Goal: Task Accomplishment & Management: Use online tool/utility

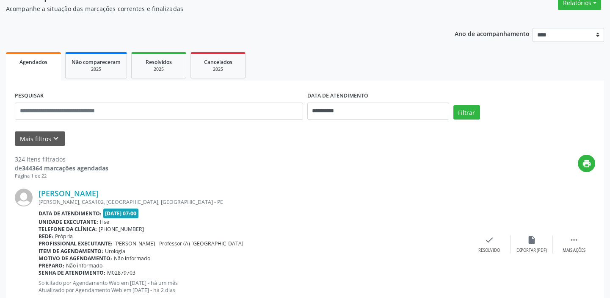
scroll to position [77, 0]
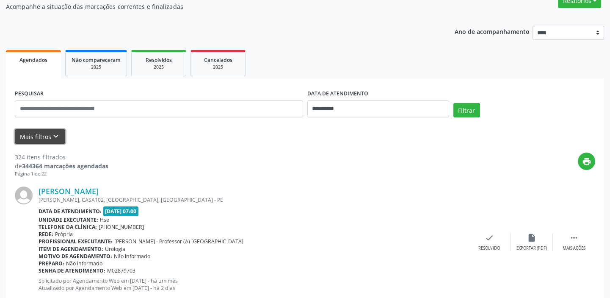
click at [59, 132] on button "Mais filtros keyboard_arrow_down" at bounding box center [40, 136] width 50 height 15
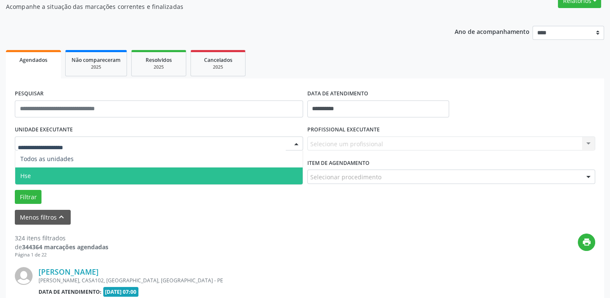
click at [79, 174] on span "Hse" at bounding box center [158, 175] width 287 height 17
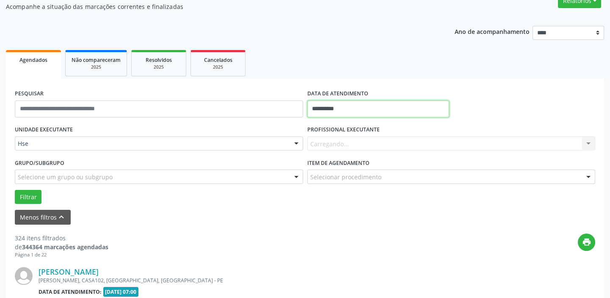
click at [368, 105] on input "**********" at bounding box center [378, 108] width 142 height 17
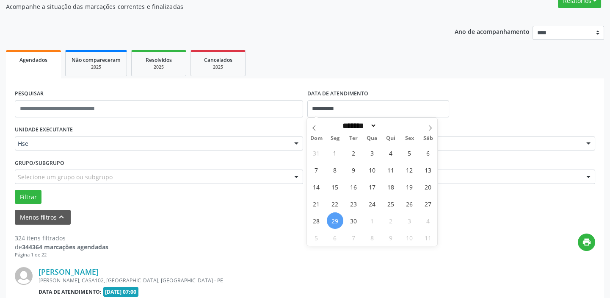
click at [336, 219] on span "29" at bounding box center [335, 220] width 17 height 17
type input "**********"
click at [336, 219] on span "29" at bounding box center [335, 220] width 17 height 17
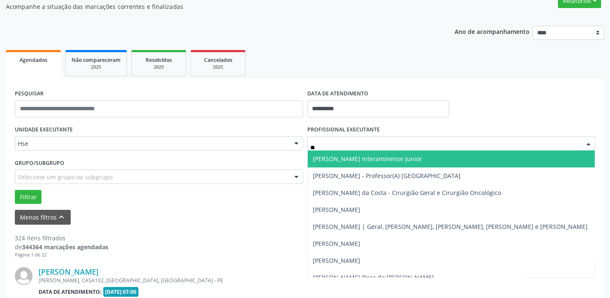
type input "***"
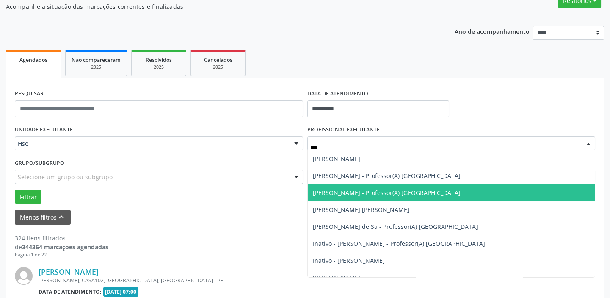
click at [371, 193] on span "[PERSON_NAME] - Professor(A) [GEOGRAPHIC_DATA]" at bounding box center [387, 192] width 148 height 8
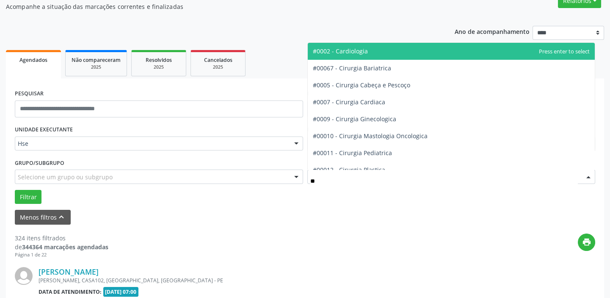
type input "***"
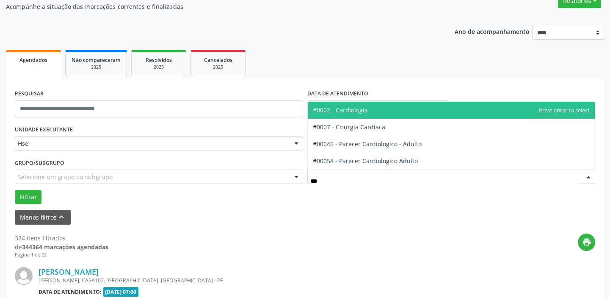
click at [376, 110] on span "#0002 - Cardiologia" at bounding box center [451, 110] width 287 height 17
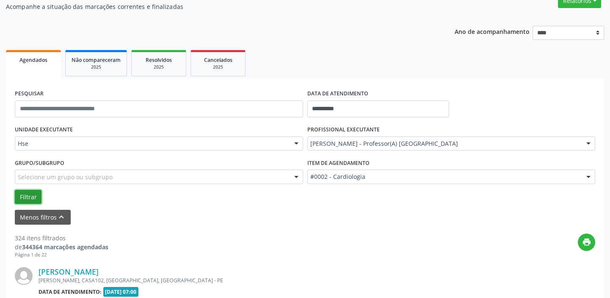
click at [38, 198] on button "Filtrar" at bounding box center [28, 197] width 27 height 14
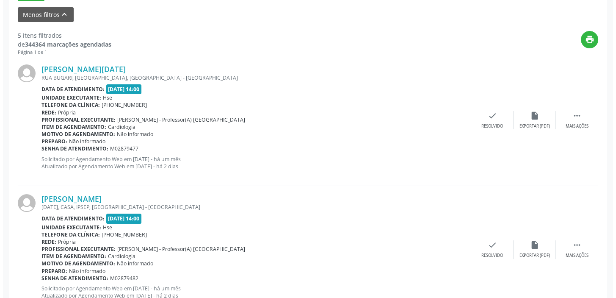
scroll to position [308, 0]
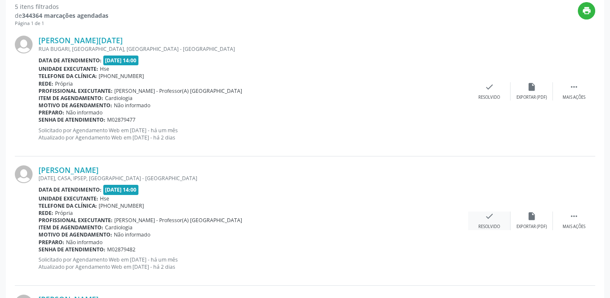
click at [488, 219] on icon "check" at bounding box center [489, 215] width 9 height 9
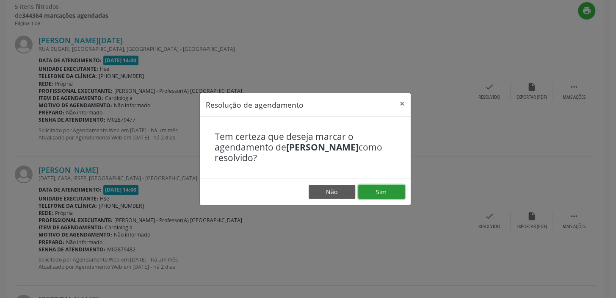
click at [391, 195] on button "Sim" at bounding box center [381, 192] width 47 height 14
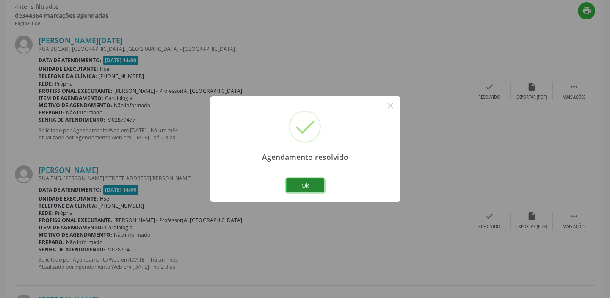
click at [309, 186] on button "Ok" at bounding box center [305, 185] width 38 height 14
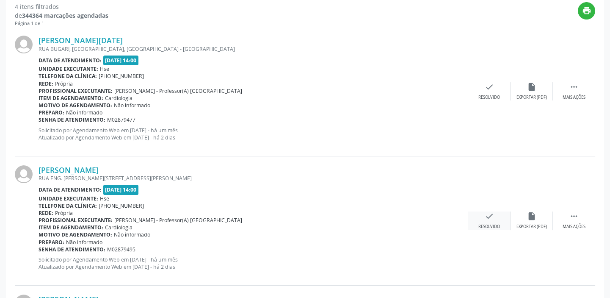
click at [496, 220] on div "check Resolvido" at bounding box center [489, 220] width 42 height 18
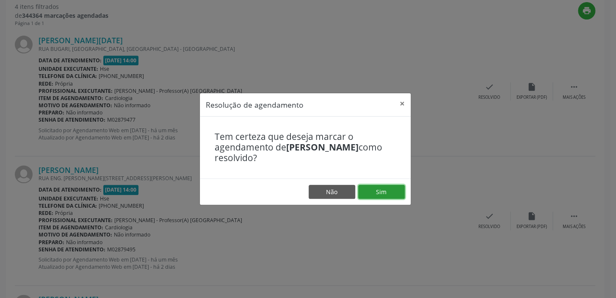
click at [392, 190] on button "Sim" at bounding box center [381, 192] width 47 height 14
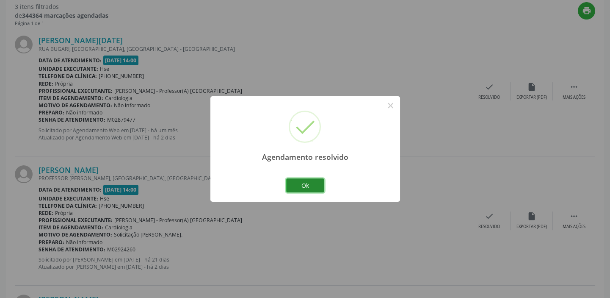
click at [314, 189] on button "Ok" at bounding box center [305, 185] width 38 height 14
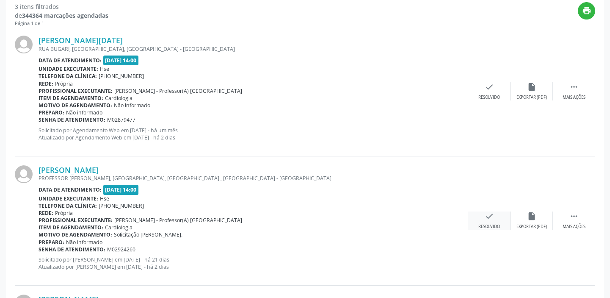
click at [483, 220] on div "check Resolvido" at bounding box center [489, 220] width 42 height 18
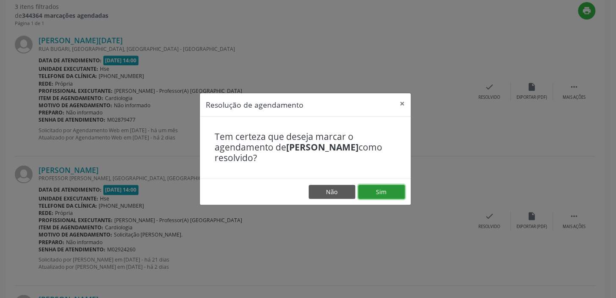
click at [384, 190] on button "Sim" at bounding box center [381, 192] width 47 height 14
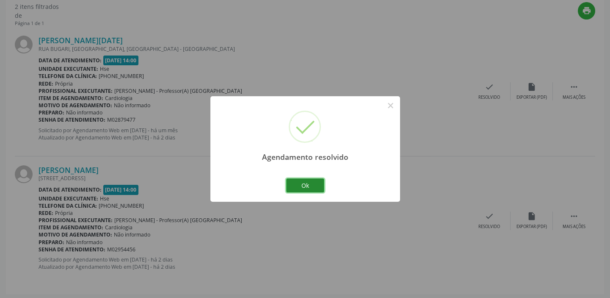
click at [310, 183] on button "Ok" at bounding box center [305, 185] width 38 height 14
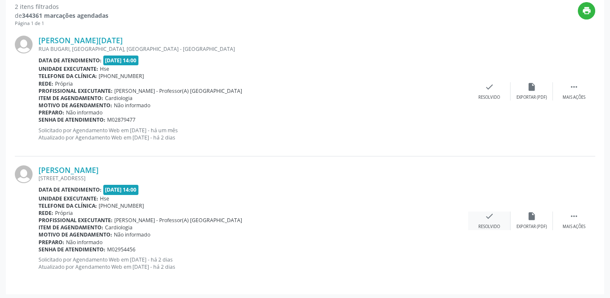
click at [491, 217] on icon "check" at bounding box center [489, 215] width 9 height 9
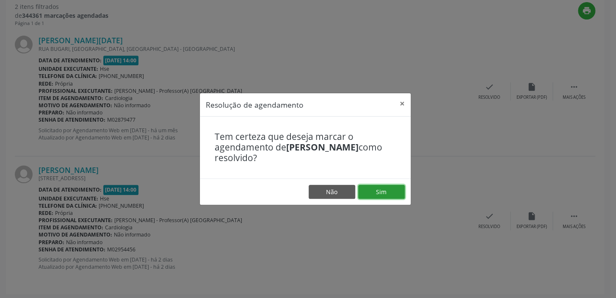
click at [387, 190] on button "Sim" at bounding box center [381, 192] width 47 height 14
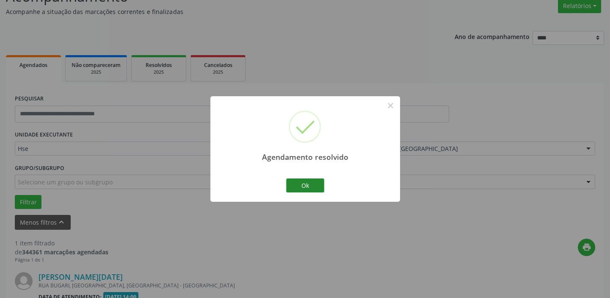
scroll to position [180, 0]
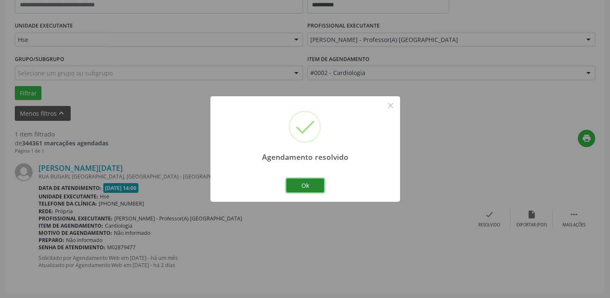
click at [316, 186] on button "Ok" at bounding box center [305, 185] width 38 height 14
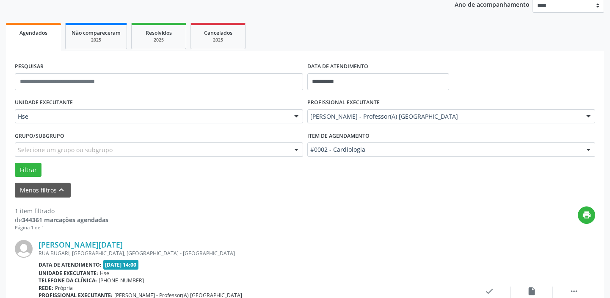
scroll to position [103, 0]
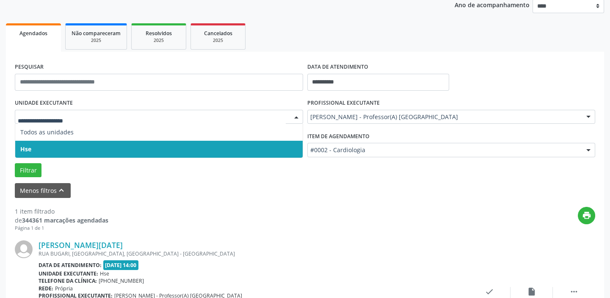
click at [79, 150] on span "Hse" at bounding box center [158, 148] width 287 height 17
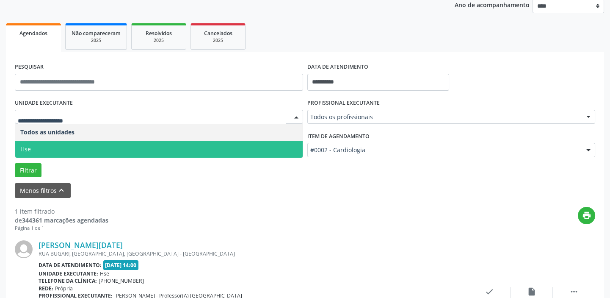
click at [69, 149] on span "Hse" at bounding box center [158, 148] width 287 height 17
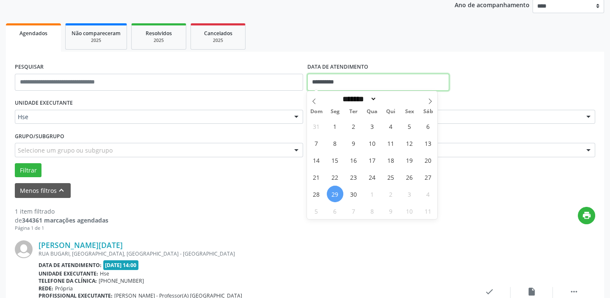
click at [349, 83] on input "**********" at bounding box center [378, 82] width 142 height 17
click at [332, 189] on span "29" at bounding box center [335, 193] width 17 height 17
type input "**********"
click at [331, 192] on span "29" at bounding box center [335, 193] width 17 height 17
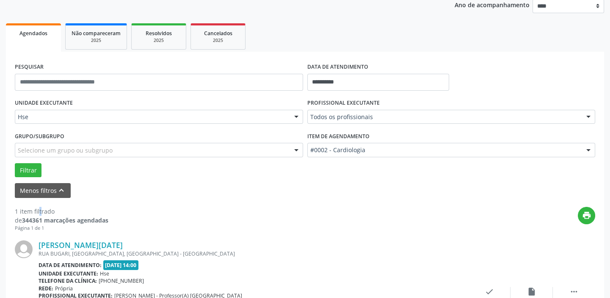
click at [332, 192] on div "Menos filtros keyboard_arrow_up" at bounding box center [305, 190] width 584 height 15
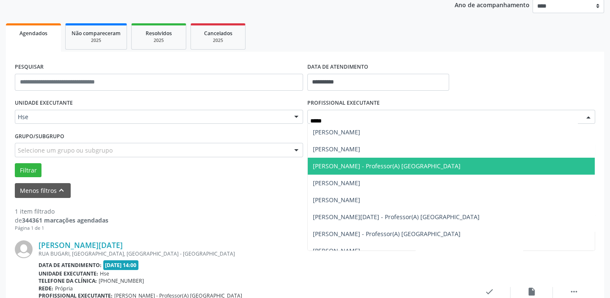
type input "******"
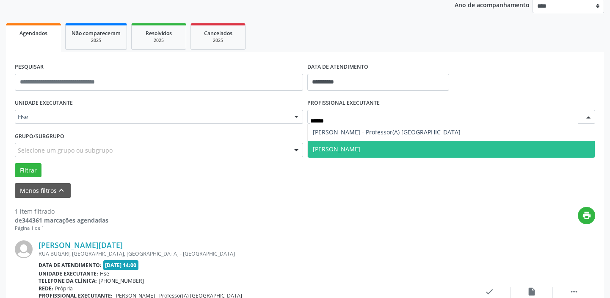
click at [369, 143] on span "[PERSON_NAME]" at bounding box center [451, 148] width 287 height 17
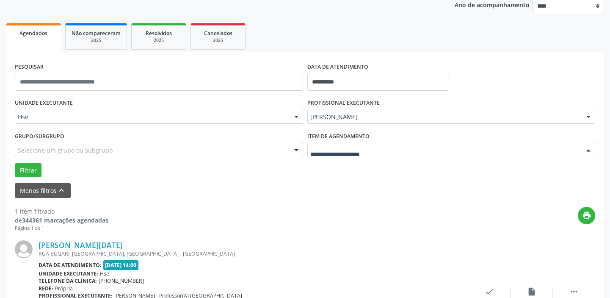
click at [378, 153] on div at bounding box center [451, 150] width 288 height 14
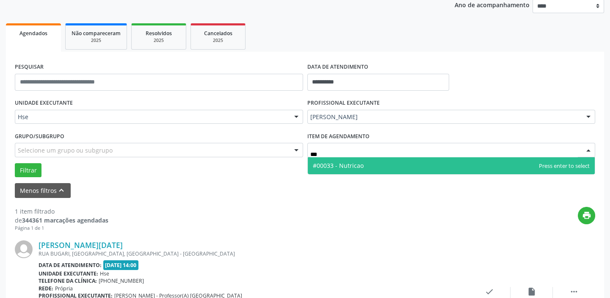
type input "****"
click at [373, 168] on span "#00033 - Nutricao" at bounding box center [451, 165] width 287 height 17
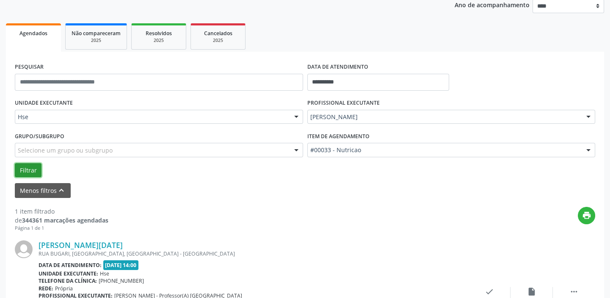
click at [30, 174] on button "Filtrar" at bounding box center [28, 170] width 27 height 14
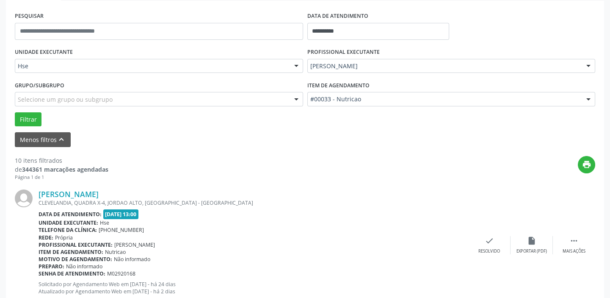
scroll to position [219, 0]
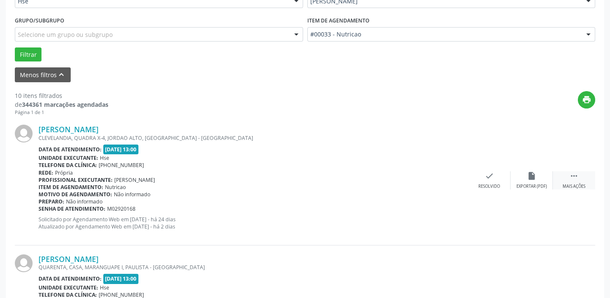
click at [582, 179] on div " Mais ações" at bounding box center [574, 180] width 42 height 18
click at [535, 177] on icon "alarm_off" at bounding box center [531, 175] width 9 height 9
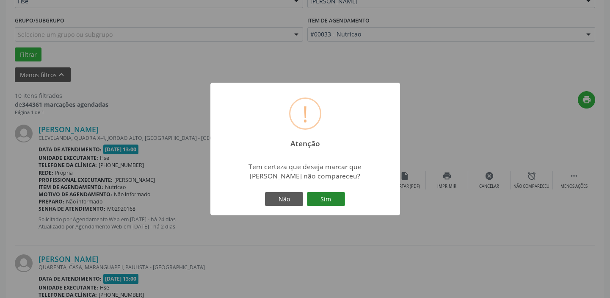
click at [325, 202] on button "Sim" at bounding box center [326, 199] width 38 height 14
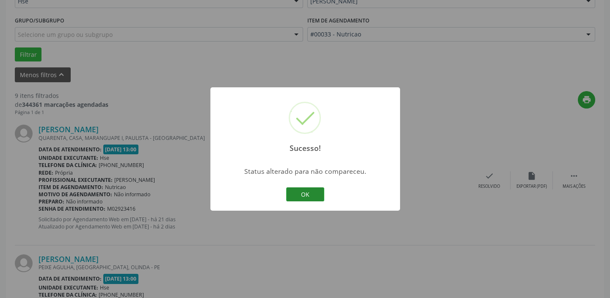
click at [309, 194] on button "OK" at bounding box center [305, 194] width 38 height 14
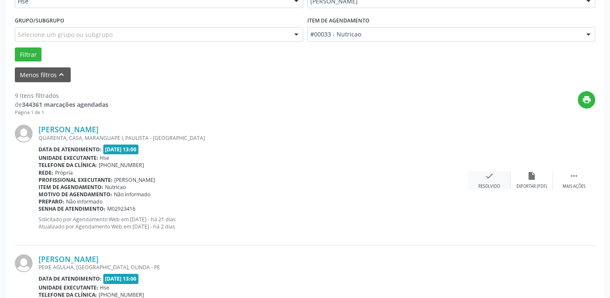
click at [495, 176] on div "check Resolvido" at bounding box center [489, 180] width 42 height 18
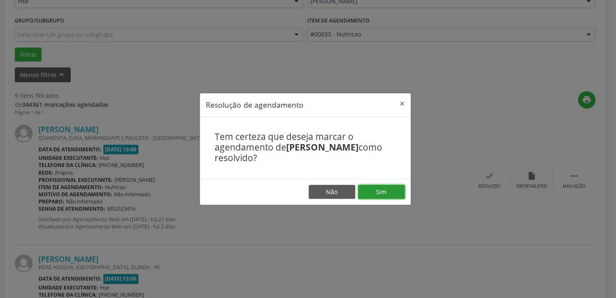
click at [387, 190] on button "Sim" at bounding box center [381, 192] width 47 height 14
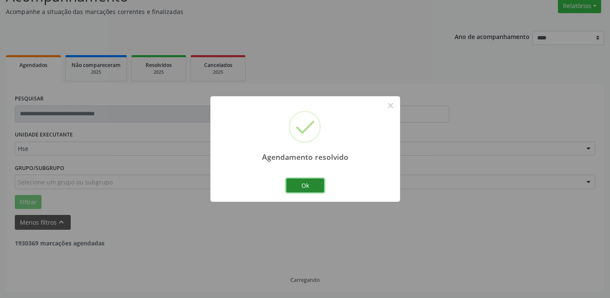
click at [306, 187] on button "Ok" at bounding box center [305, 185] width 38 height 14
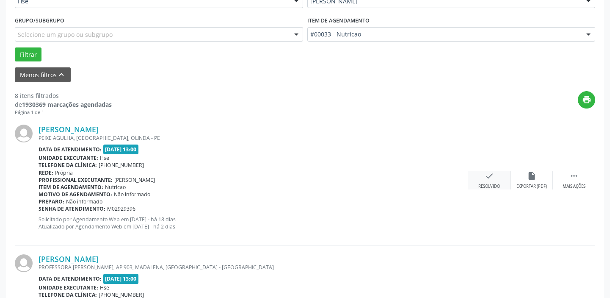
click at [493, 179] on icon "check" at bounding box center [489, 175] width 9 height 9
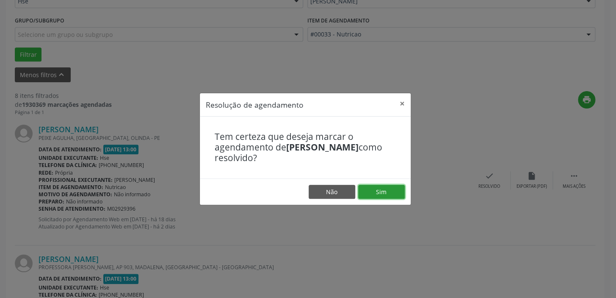
click at [387, 195] on button "Sim" at bounding box center [381, 192] width 47 height 14
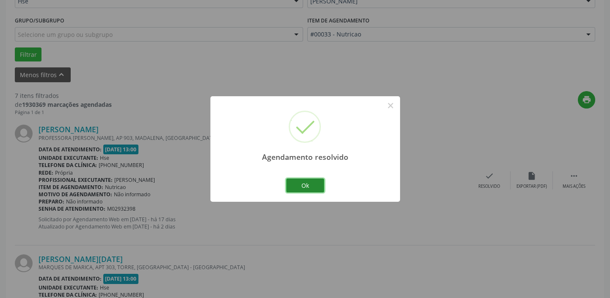
click at [318, 189] on button "Ok" at bounding box center [305, 185] width 38 height 14
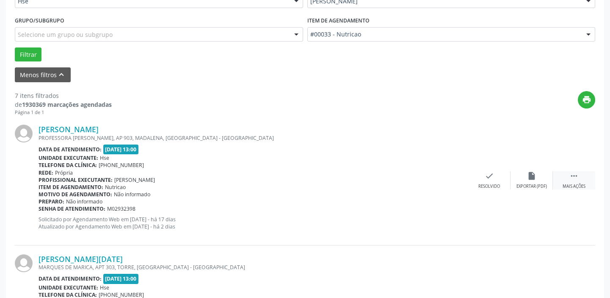
click at [573, 179] on icon "" at bounding box center [573, 175] width 9 height 9
click at [537, 179] on div "alarm_off Não compareceu" at bounding box center [531, 180] width 42 height 18
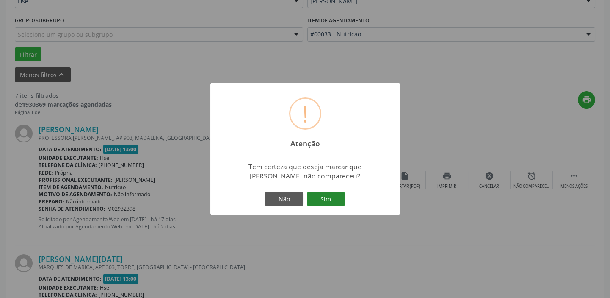
click at [328, 203] on button "Sim" at bounding box center [326, 199] width 38 height 14
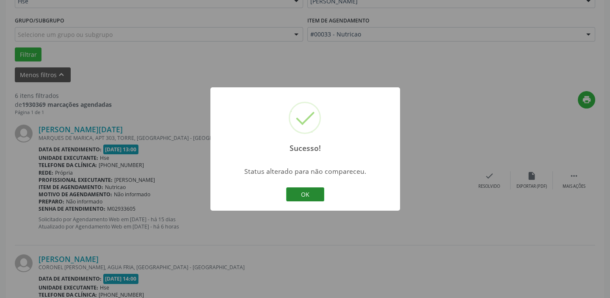
click at [315, 193] on button "OK" at bounding box center [305, 194] width 38 height 14
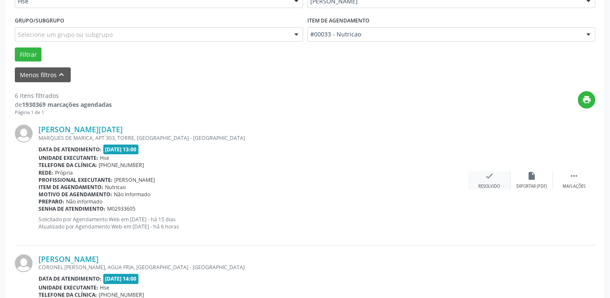
click at [491, 182] on div "check Resolvido" at bounding box center [489, 180] width 42 height 18
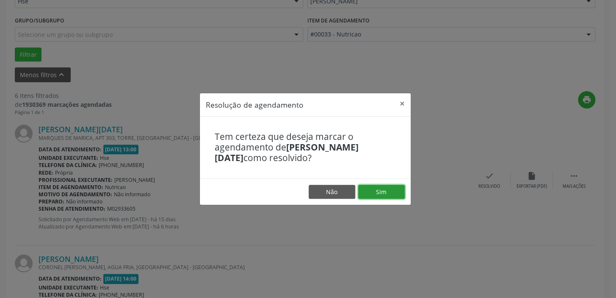
click at [384, 192] on button "Sim" at bounding box center [381, 192] width 47 height 14
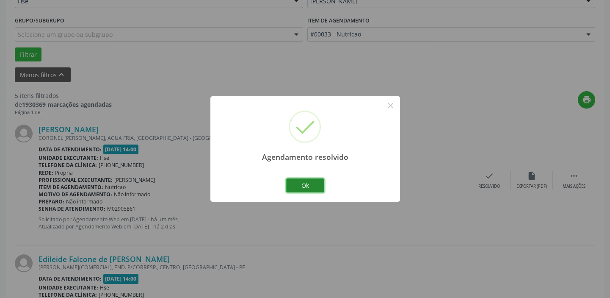
click at [303, 185] on button "Ok" at bounding box center [305, 185] width 38 height 14
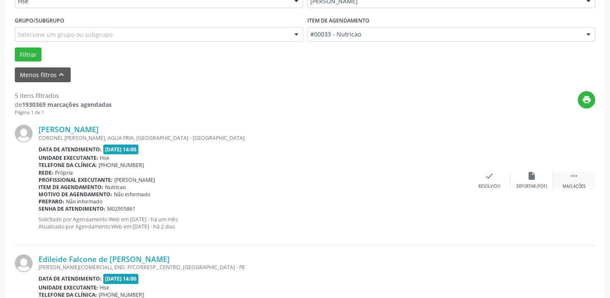
click at [567, 178] on div " Mais ações" at bounding box center [574, 180] width 42 height 18
click at [524, 179] on div "alarm_off Não compareceu" at bounding box center [531, 180] width 42 height 18
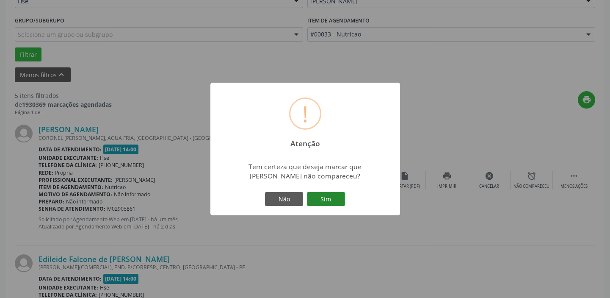
click at [325, 195] on button "Sim" at bounding box center [326, 199] width 38 height 14
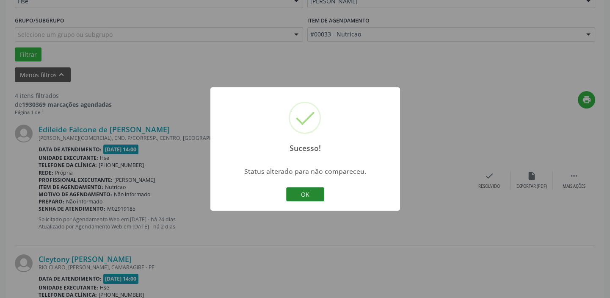
click at [298, 190] on button "OK" at bounding box center [305, 194] width 38 height 14
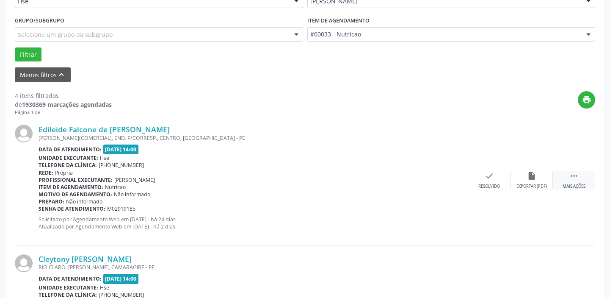
click at [565, 178] on div " Mais ações" at bounding box center [574, 180] width 42 height 18
click at [527, 176] on icon "alarm_off" at bounding box center [531, 175] width 9 height 9
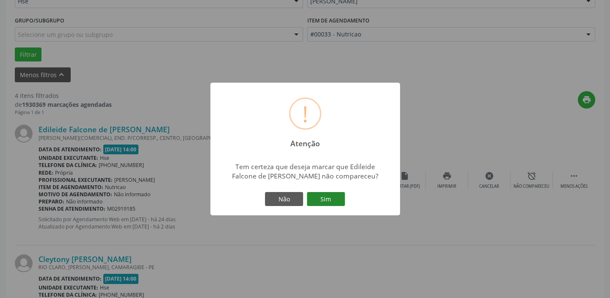
click at [326, 200] on button "Sim" at bounding box center [326, 199] width 38 height 14
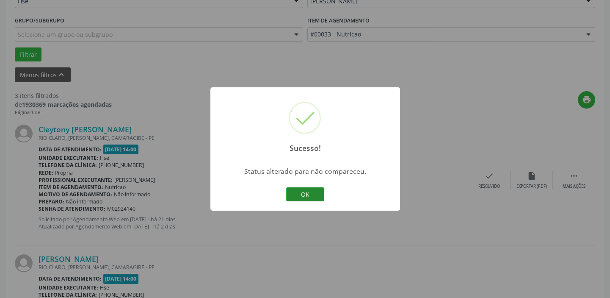
click at [302, 187] on button "OK" at bounding box center [305, 194] width 38 height 14
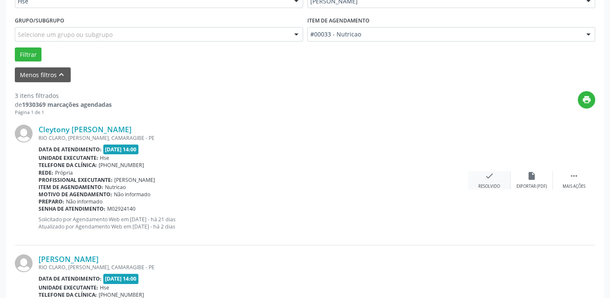
click at [490, 183] on div "Resolvido" at bounding box center [489, 186] width 22 height 6
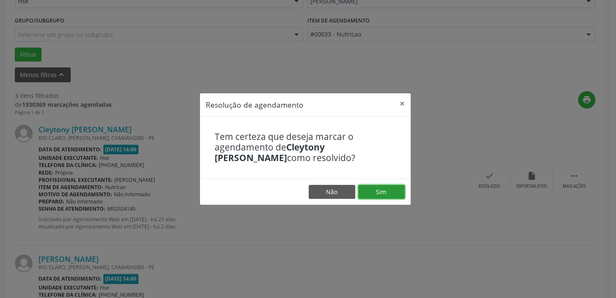
click at [388, 190] on button "Sim" at bounding box center [381, 192] width 47 height 14
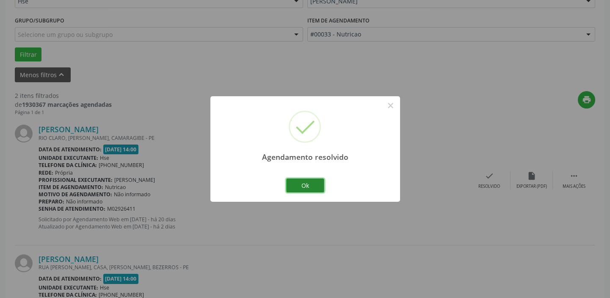
click at [312, 187] on button "Ok" at bounding box center [305, 185] width 38 height 14
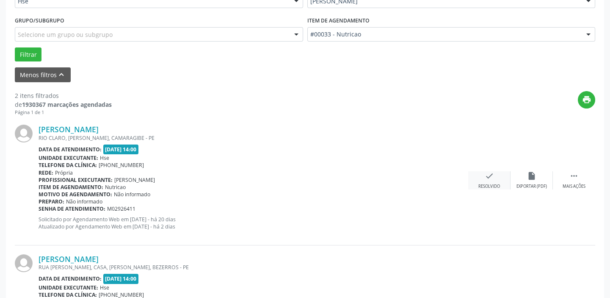
click at [493, 179] on icon "check" at bounding box center [489, 175] width 9 height 9
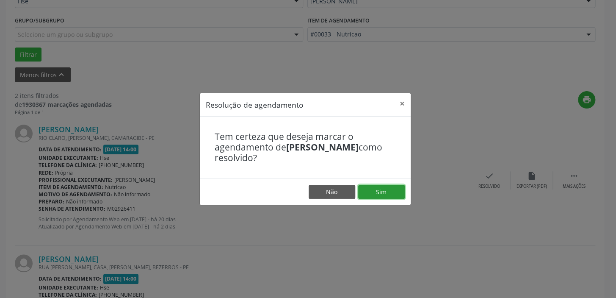
click at [394, 193] on button "Sim" at bounding box center [381, 192] width 47 height 14
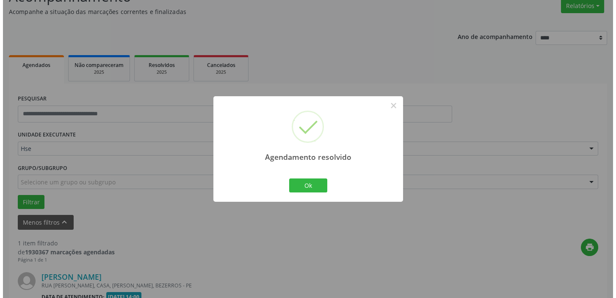
scroll to position [180, 0]
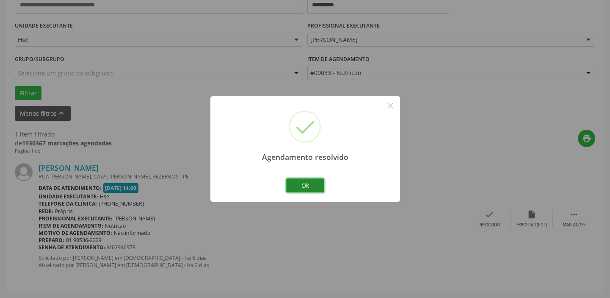
click at [313, 184] on button "Ok" at bounding box center [305, 185] width 38 height 14
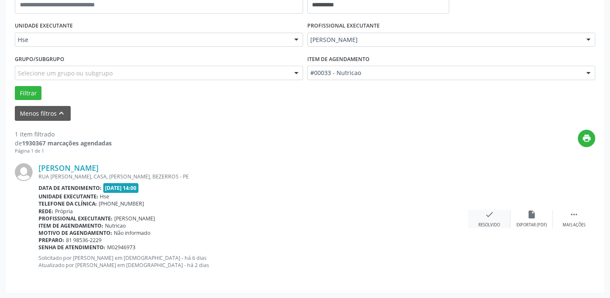
click at [481, 216] on div "check Resolvido" at bounding box center [489, 218] width 42 height 18
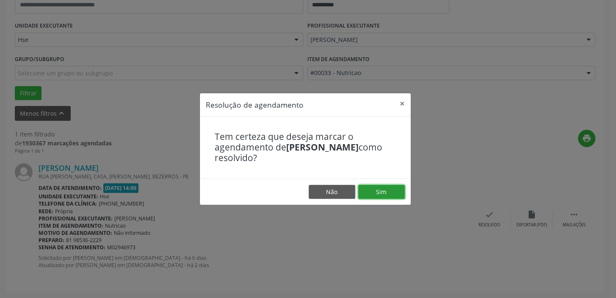
click at [399, 195] on button "Sim" at bounding box center [381, 192] width 47 height 14
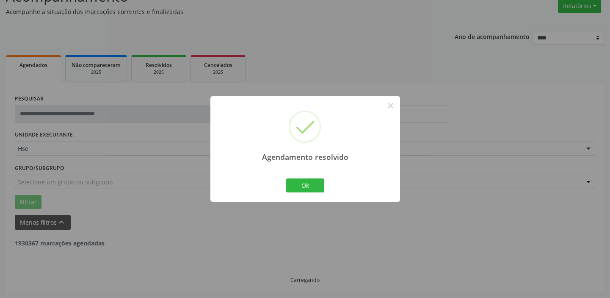
scroll to position [44, 0]
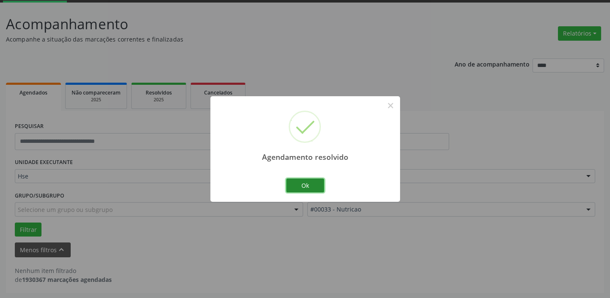
click at [317, 183] on button "Ok" at bounding box center [305, 185] width 38 height 14
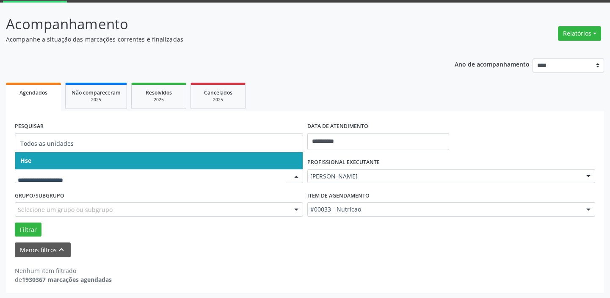
click at [206, 157] on span "Hse" at bounding box center [158, 160] width 287 height 17
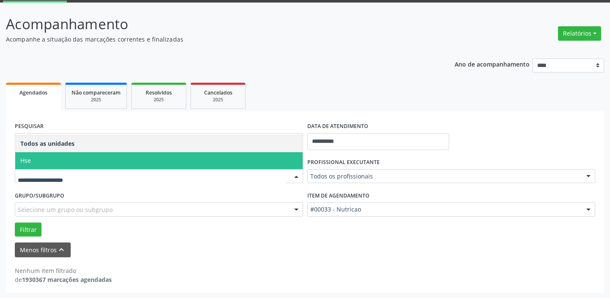
click at [209, 157] on span "Hse" at bounding box center [158, 160] width 287 height 17
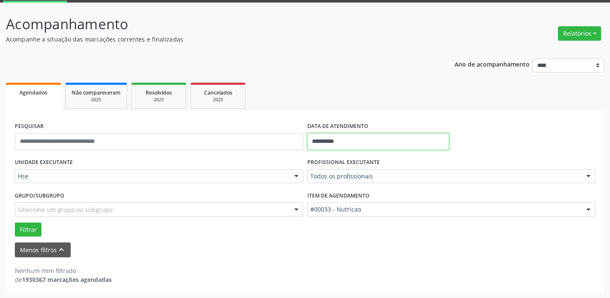
click at [357, 144] on input "**********" at bounding box center [378, 141] width 142 height 17
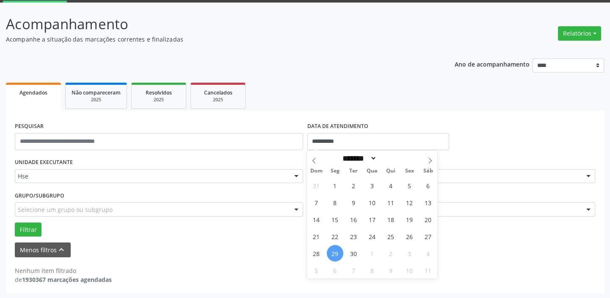
click at [333, 254] on span "29" at bounding box center [335, 253] width 17 height 17
type input "**********"
click at [333, 254] on span "29" at bounding box center [335, 253] width 17 height 17
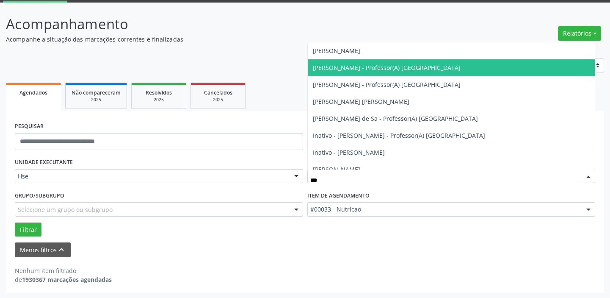
type input "****"
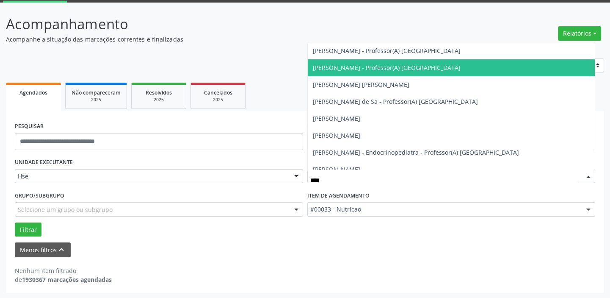
click at [378, 61] on span "[PERSON_NAME] - Professor(A) [GEOGRAPHIC_DATA]" at bounding box center [451, 67] width 287 height 17
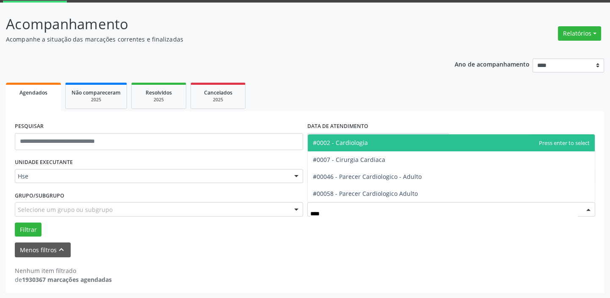
type input "*****"
click at [382, 138] on span "#0002 - Cardiologia" at bounding box center [451, 142] width 287 height 17
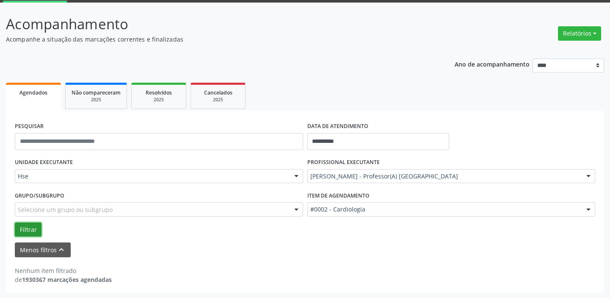
click at [34, 229] on button "Filtrar" at bounding box center [28, 229] width 27 height 14
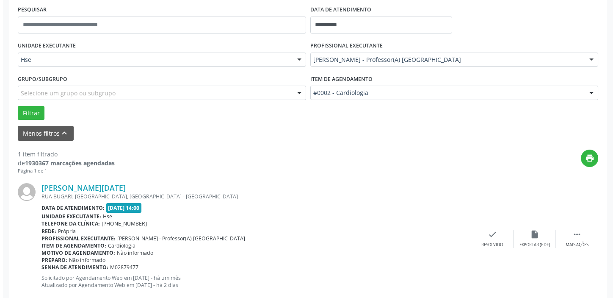
scroll to position [180, 0]
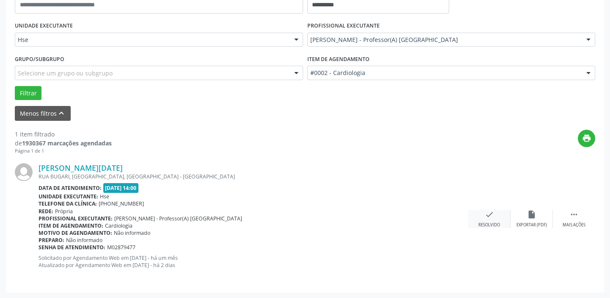
click at [480, 214] on div "check Resolvido" at bounding box center [489, 218] width 42 height 18
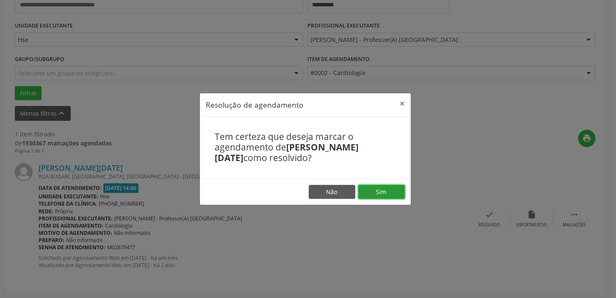
click at [372, 190] on button "Sim" at bounding box center [381, 192] width 47 height 14
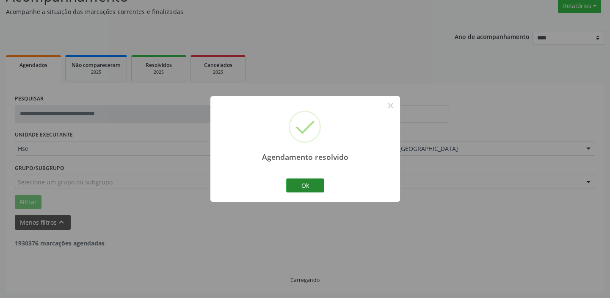
scroll to position [44, 0]
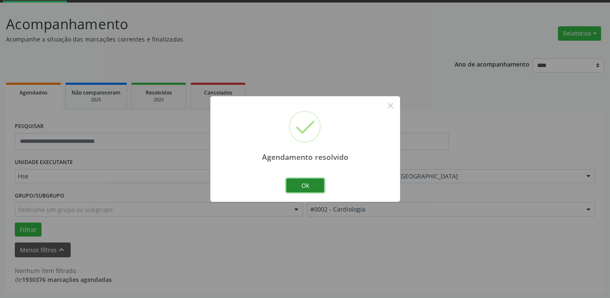
click at [311, 187] on button "Ok" at bounding box center [305, 185] width 38 height 14
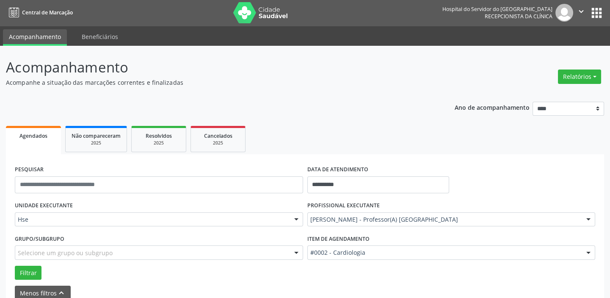
scroll to position [0, 0]
